Goal: Information Seeking & Learning: Learn about a topic

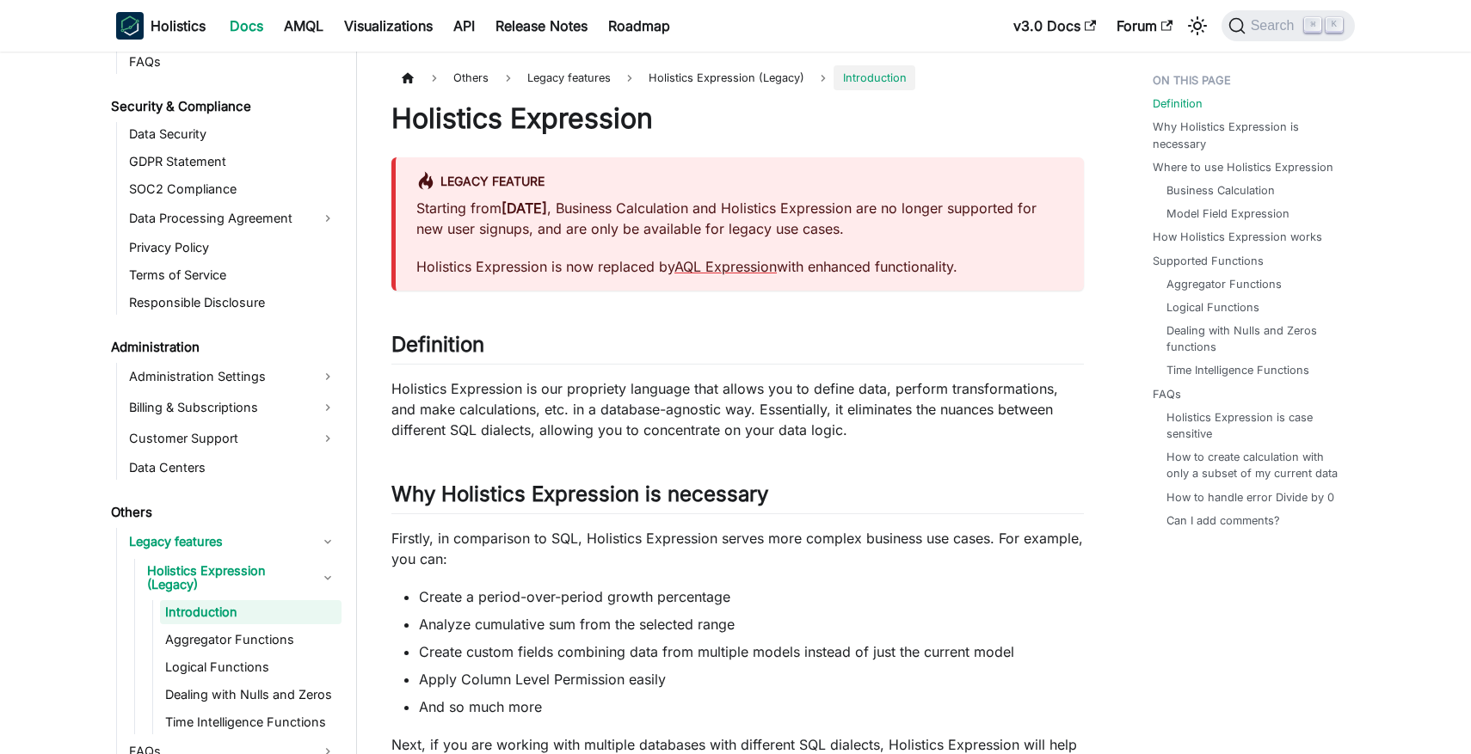
click at [692, 213] on p "Starting from [DATE] , Business Calculation and Holistics Expression are no lon…" at bounding box center [739, 218] width 647 height 41
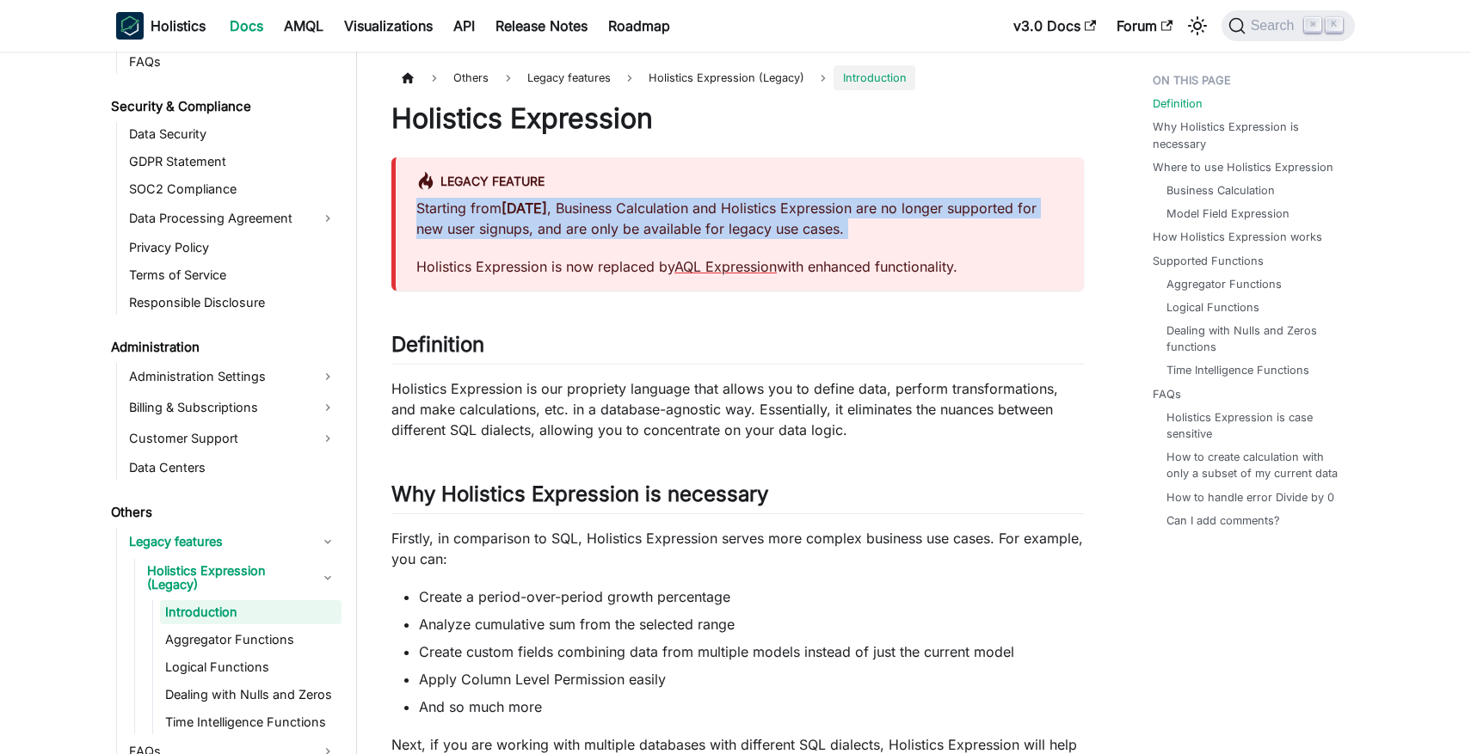
click at [692, 213] on p "Starting from [DATE] , Business Calculation and Holistics Expression are no lon…" at bounding box center [739, 218] width 647 height 41
click at [704, 213] on p "Starting from [DATE] , Business Calculation and Holistics Expression are no lon…" at bounding box center [739, 218] width 647 height 41
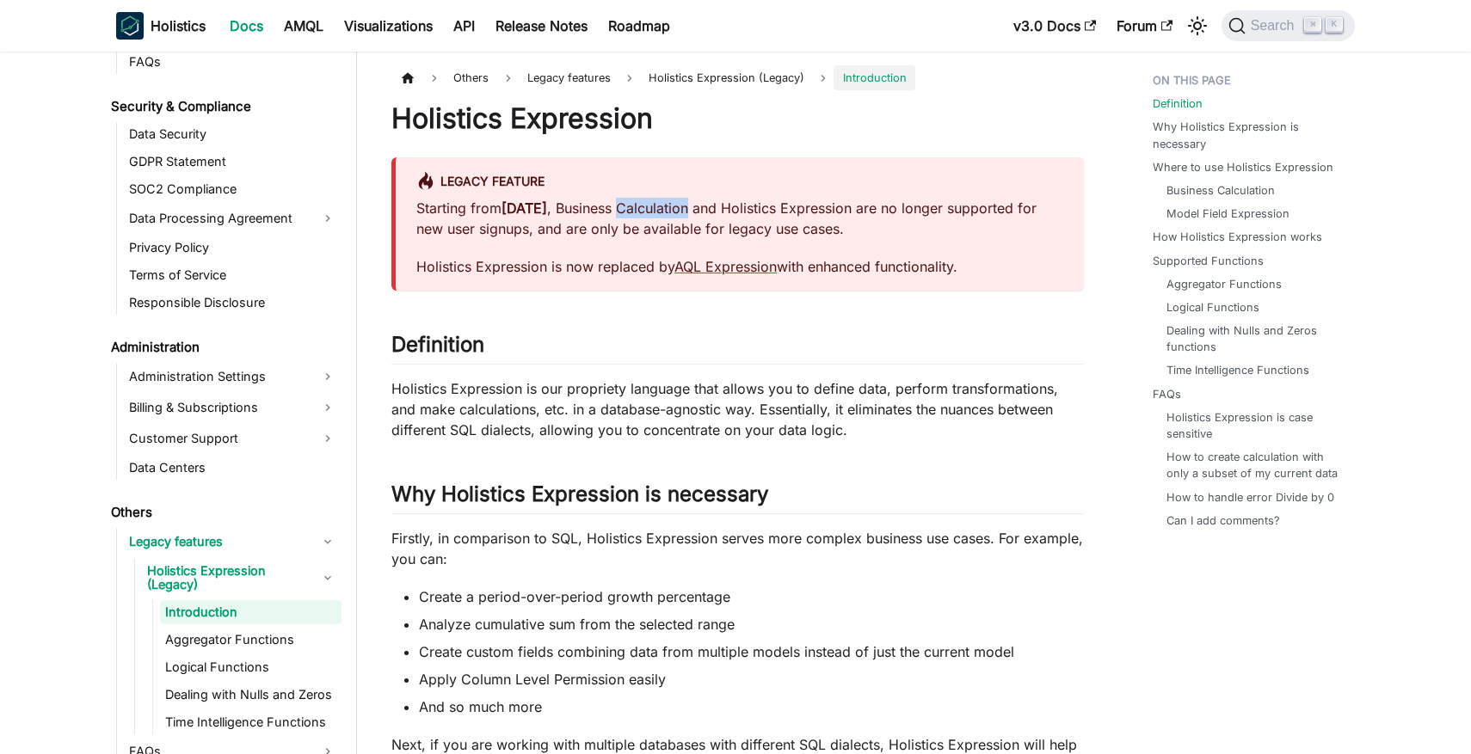
click at [704, 213] on p "Starting from [DATE] , Business Calculation and Holistics Expression are no lon…" at bounding box center [739, 218] width 647 height 41
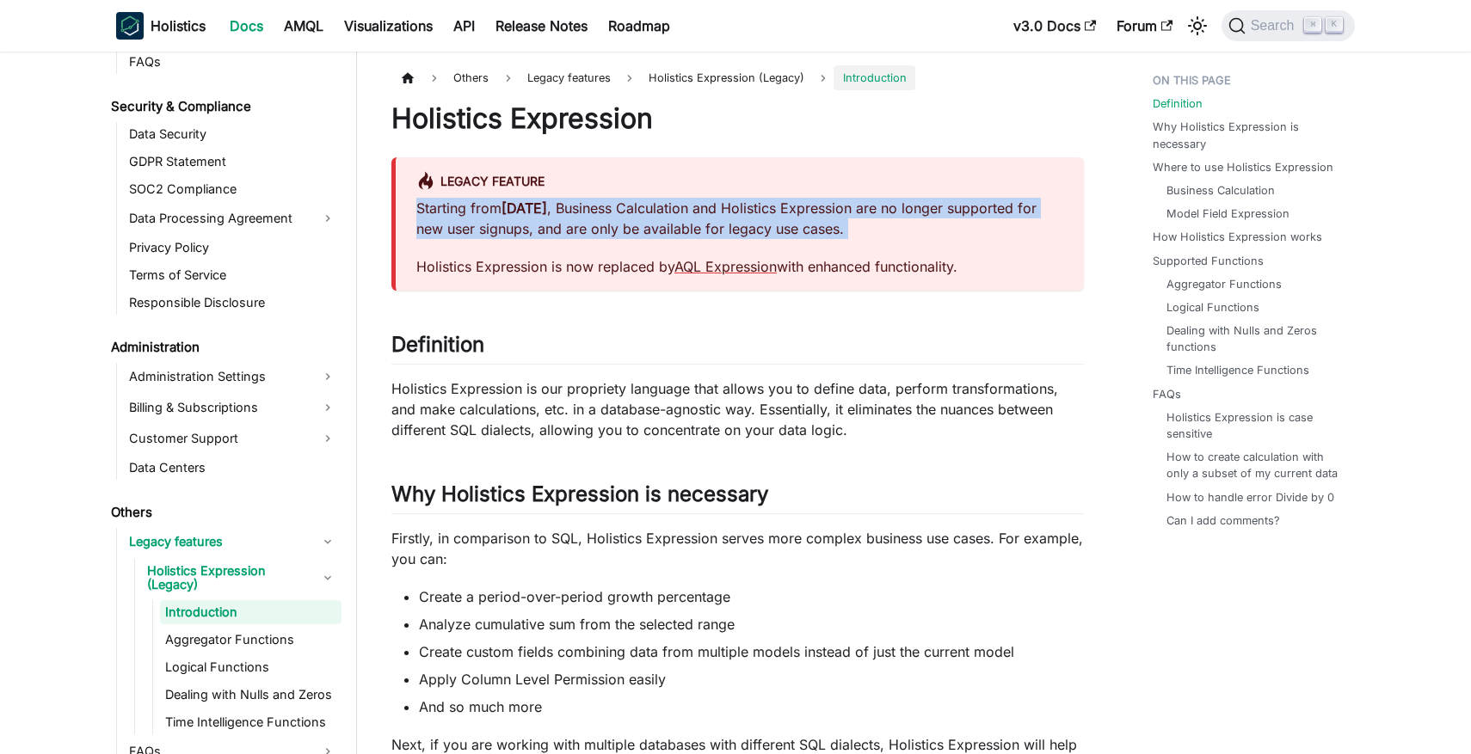
click at [704, 213] on p "Starting from [DATE] , Business Calculation and Holistics Expression are no lon…" at bounding box center [739, 218] width 647 height 41
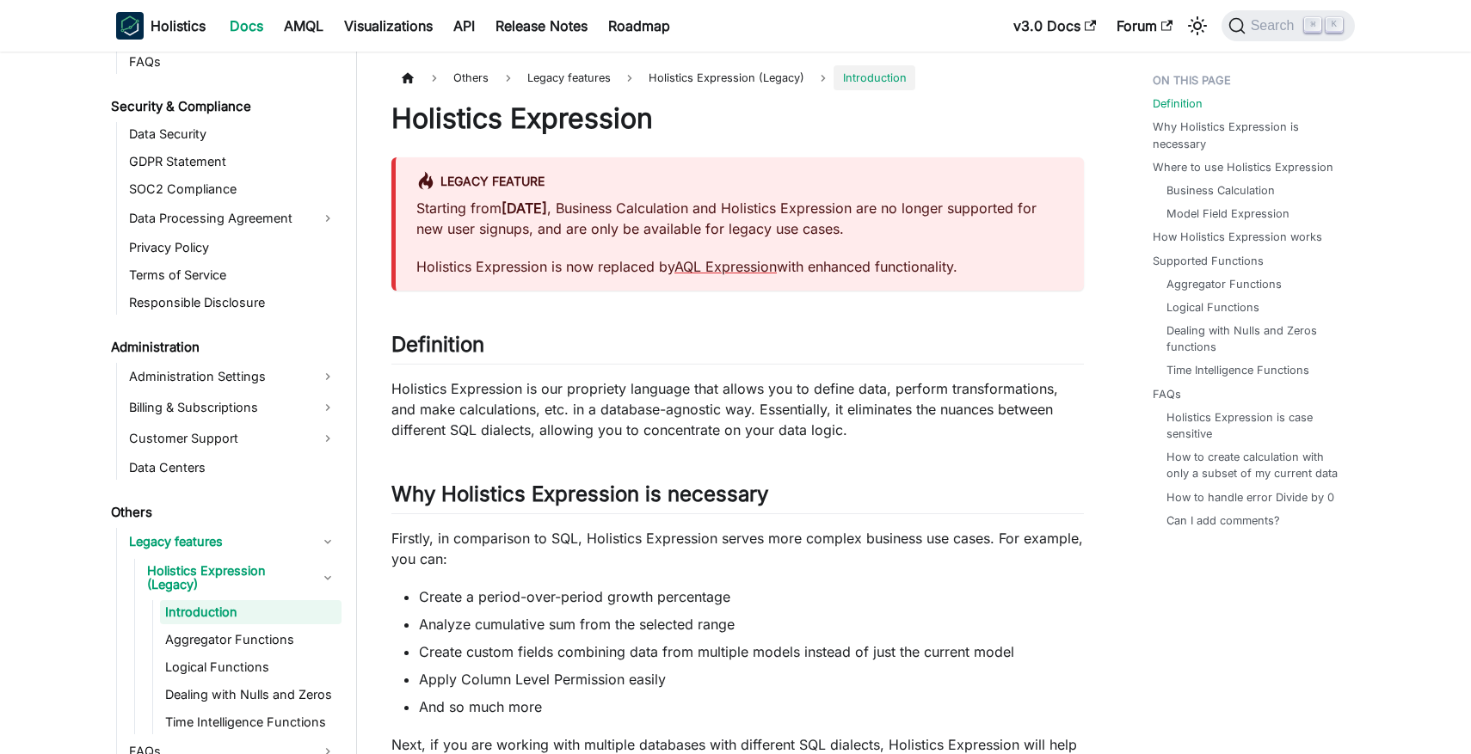
click at [673, 213] on p "Starting from [DATE] , Business Calculation and Holistics Expression are no lon…" at bounding box center [739, 218] width 647 height 41
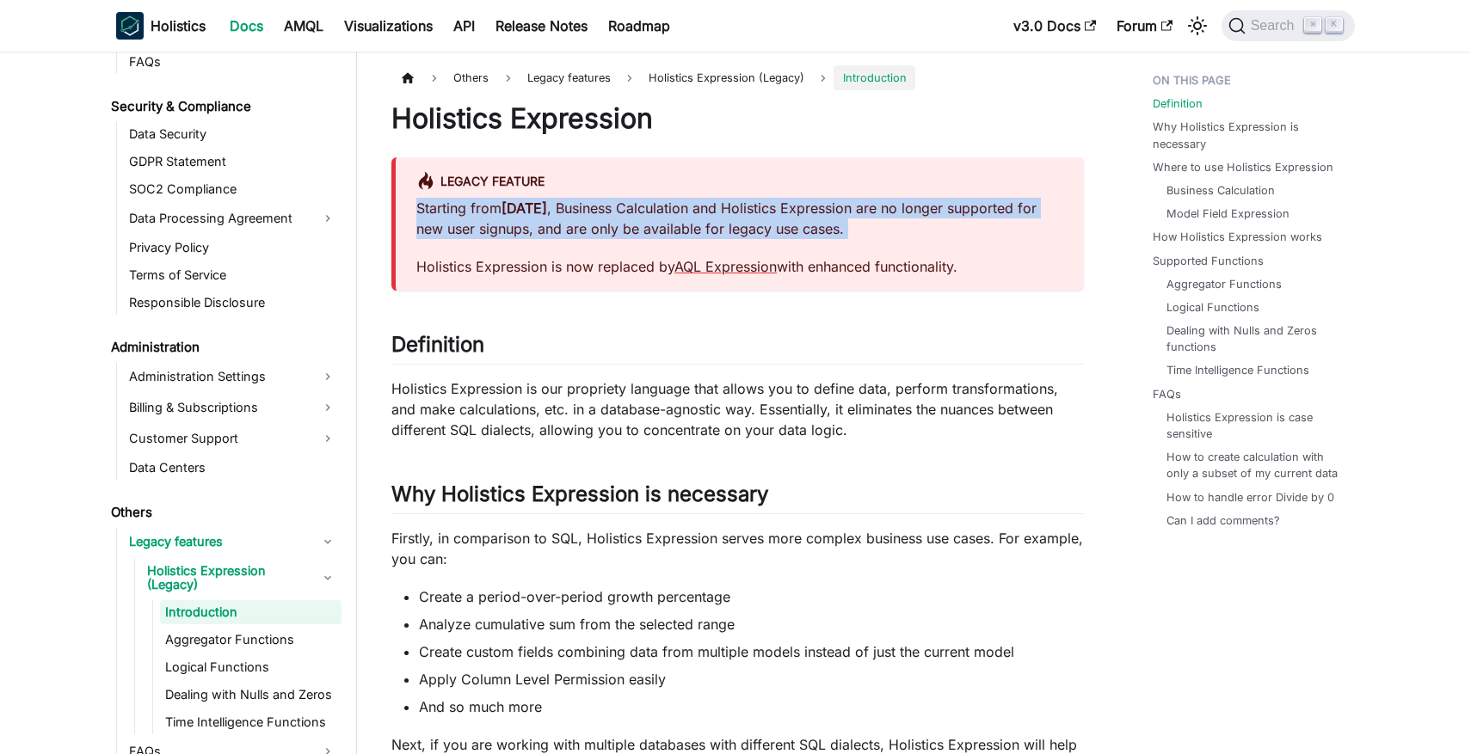
click at [673, 213] on p "Starting from [DATE] , Business Calculation and Holistics Expression are no lon…" at bounding box center [739, 218] width 647 height 41
click at [661, 217] on p "Starting from [DATE] , Business Calculation and Holistics Expression are no lon…" at bounding box center [739, 218] width 647 height 41
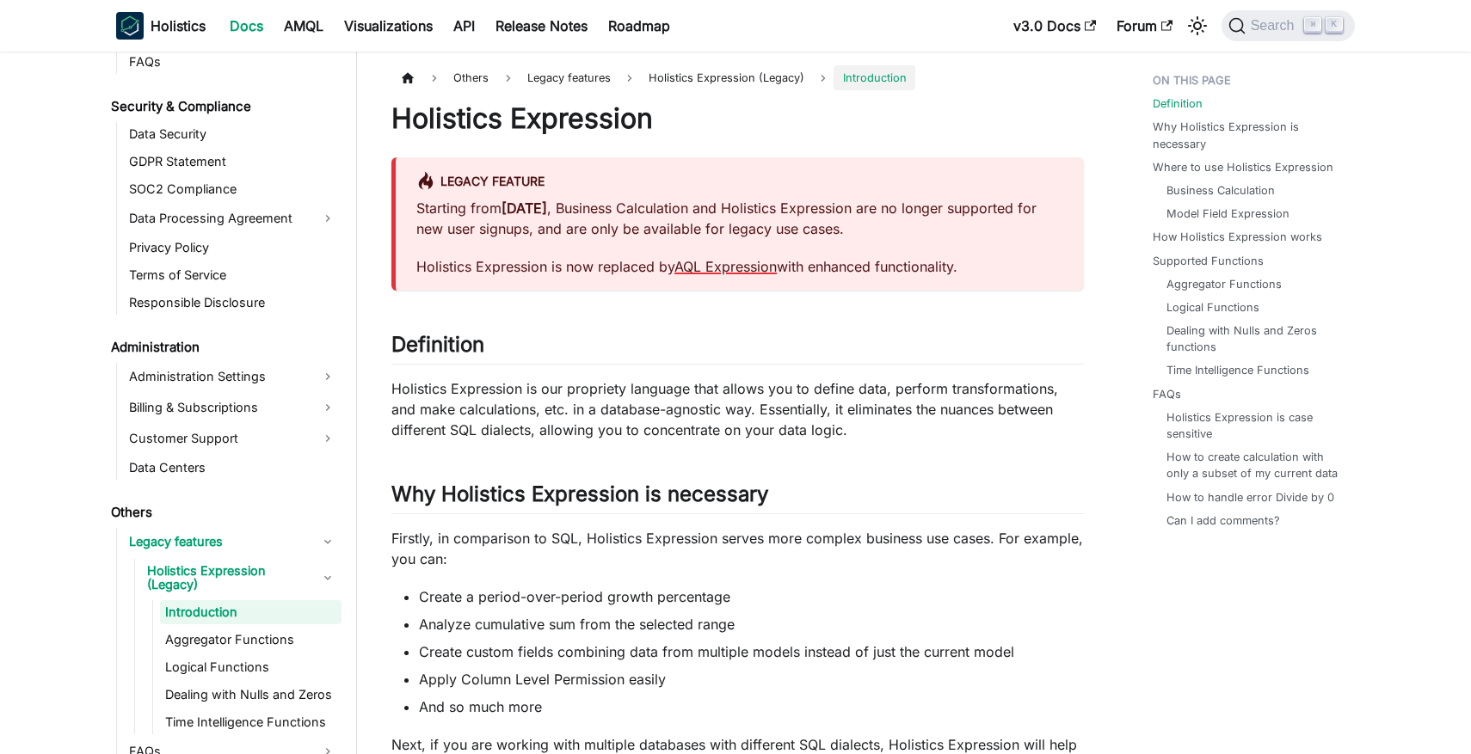
click at [711, 262] on link "AQL Expression" at bounding box center [725, 266] width 102 height 17
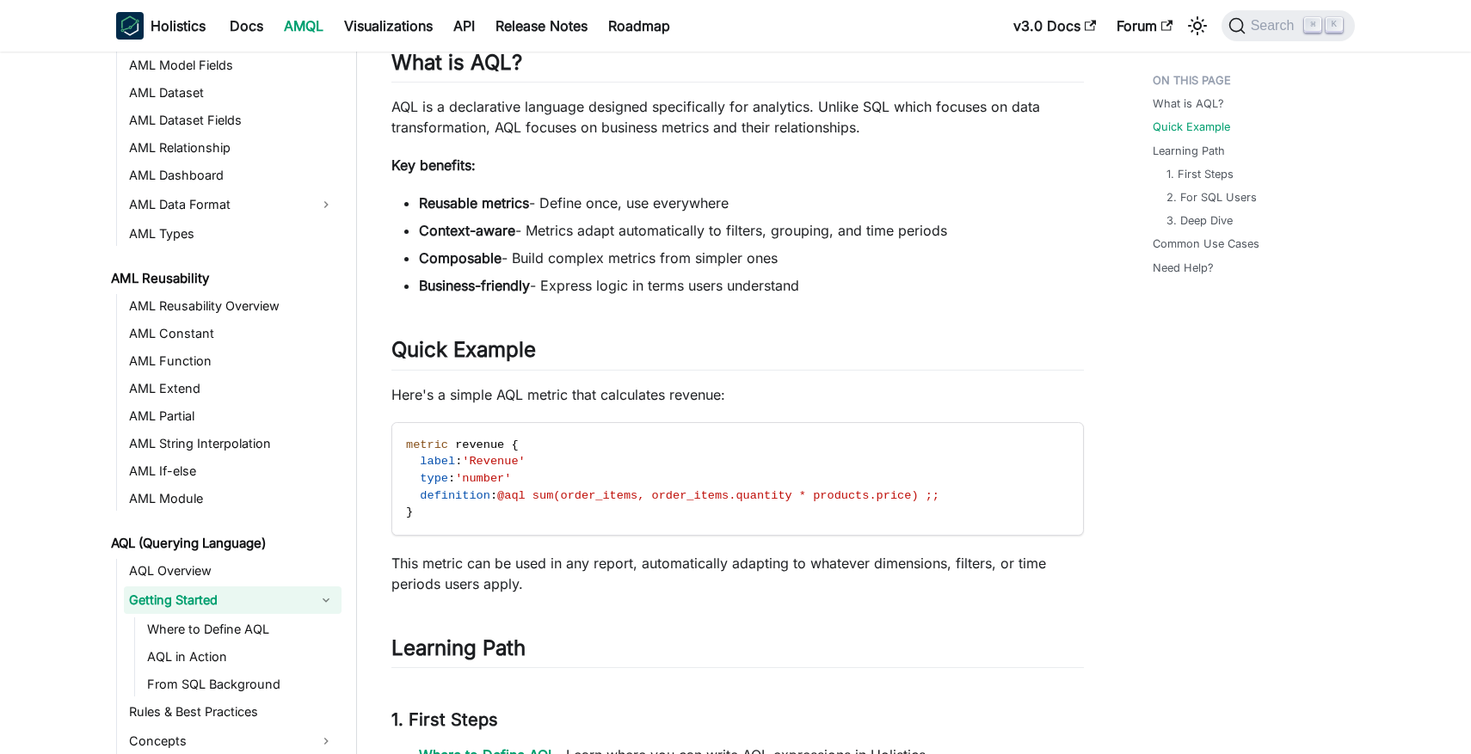
scroll to position [355, 0]
